Goal: Understand process/instructions

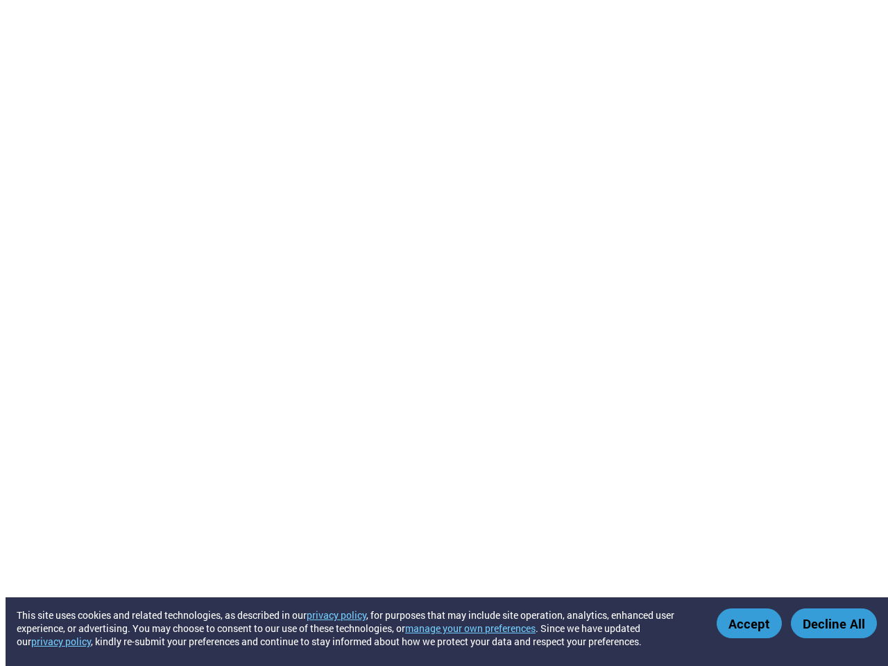
click at [479, 628] on button "manage your own preferences" at bounding box center [470, 628] width 130 height 13
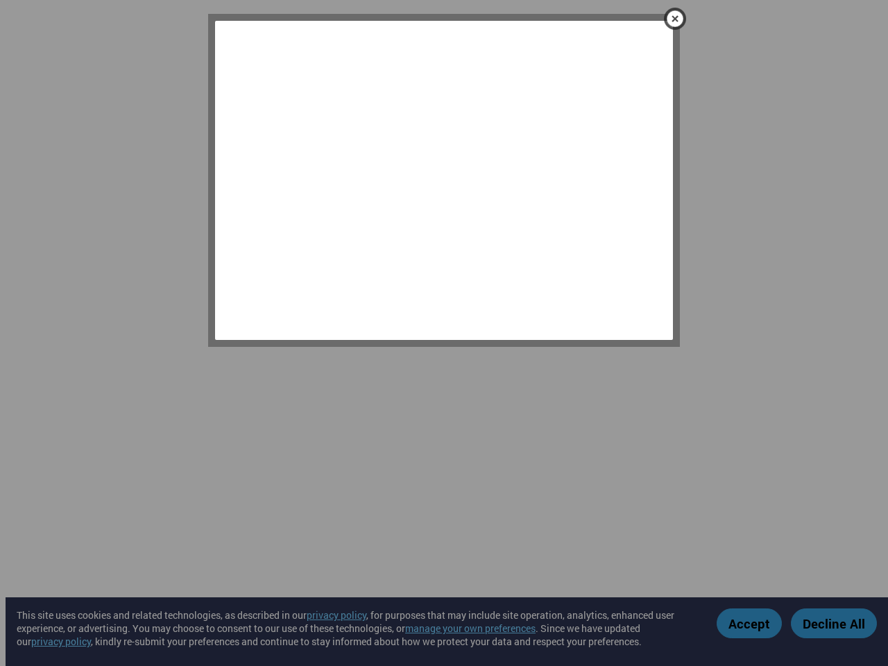
click at [751, 623] on div at bounding box center [444, 333] width 888 height 666
click at [834, 623] on div at bounding box center [444, 333] width 888 height 666
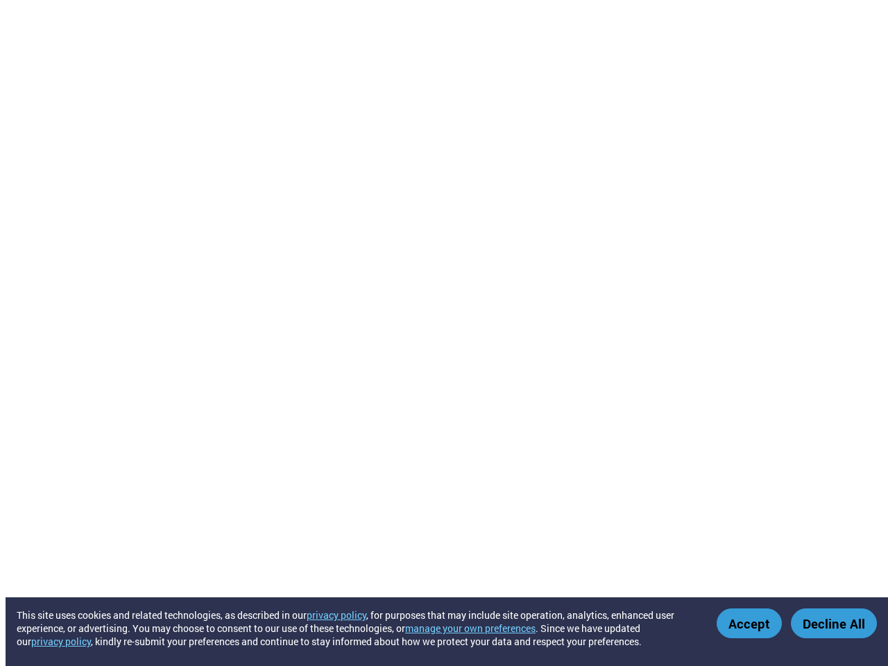
click at [479, 628] on button "manage your own preferences" at bounding box center [470, 628] width 130 height 13
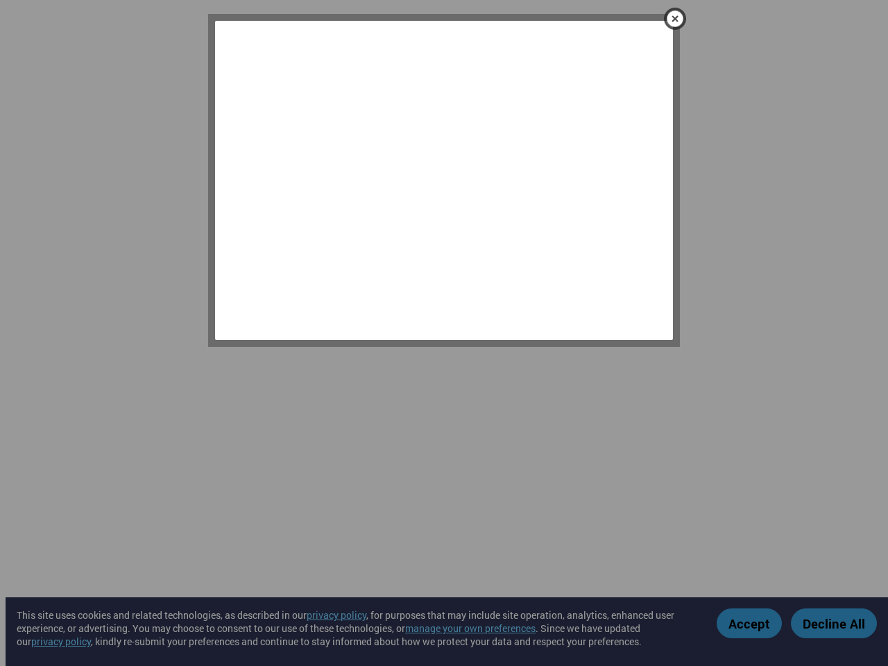
click at [751, 623] on div at bounding box center [444, 333] width 888 height 666
click at [834, 623] on div at bounding box center [444, 333] width 888 height 666
